Goal: Navigation & Orientation: Find specific page/section

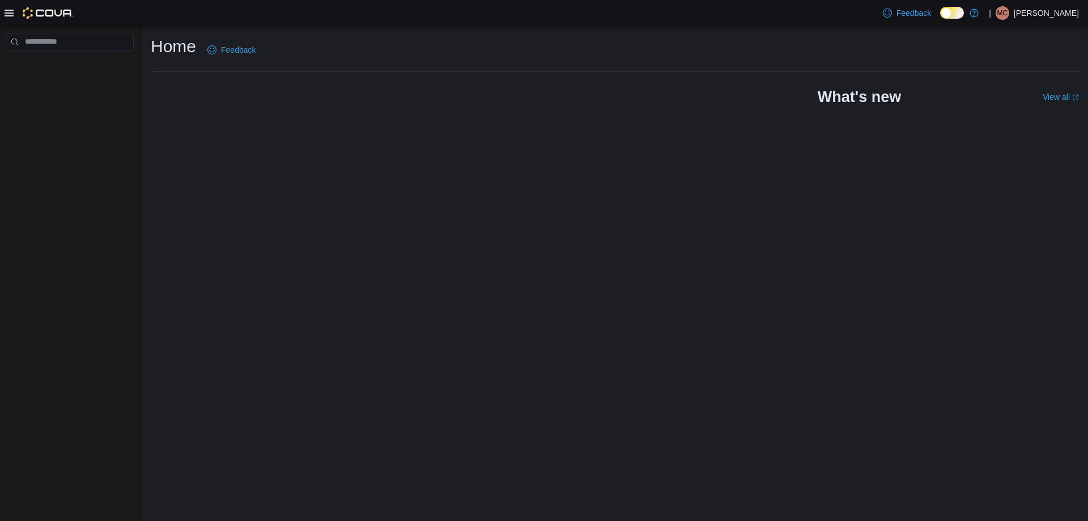
click at [8, 11] on icon at bounding box center [9, 12] width 9 height 9
